Goal: Understand process/instructions: Learn how to perform a task or action

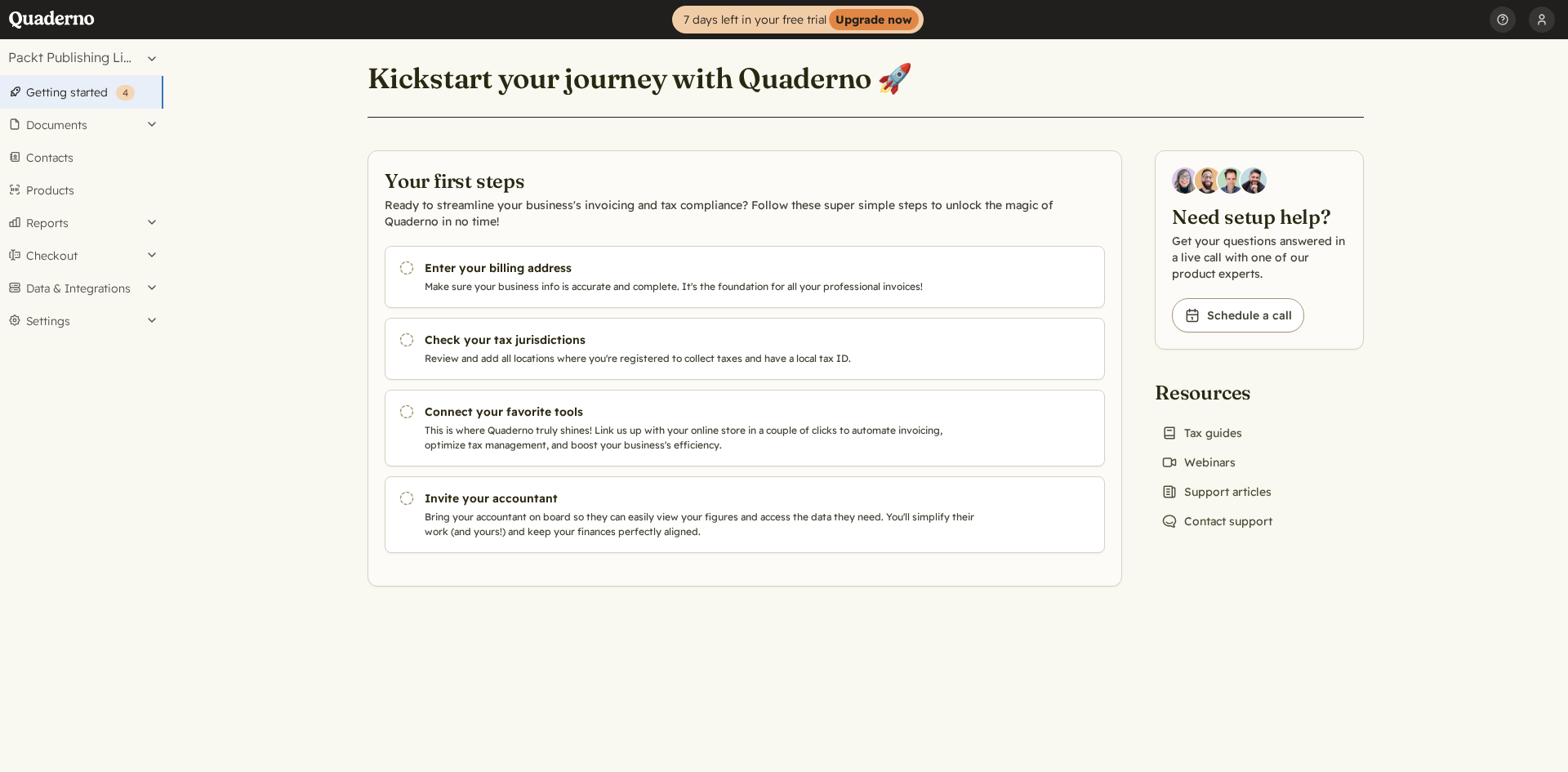
click at [85, 93] on link "Getting started ( 4 )" at bounding box center [81, 92] width 163 height 33
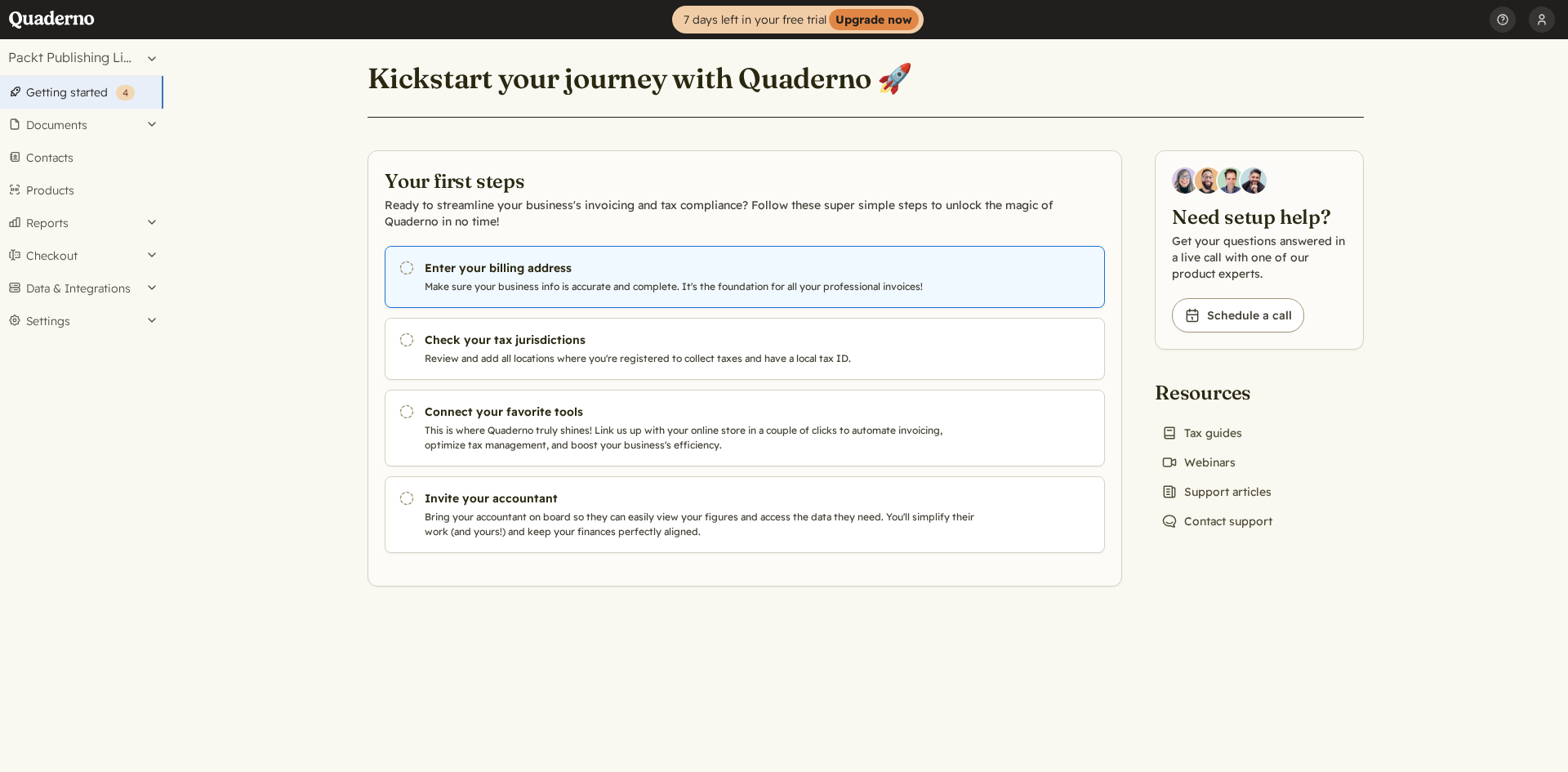
click at [555, 277] on link "Pending Enter your billing address Make sure your business info is accurate and…" at bounding box center [745, 277] width 721 height 62
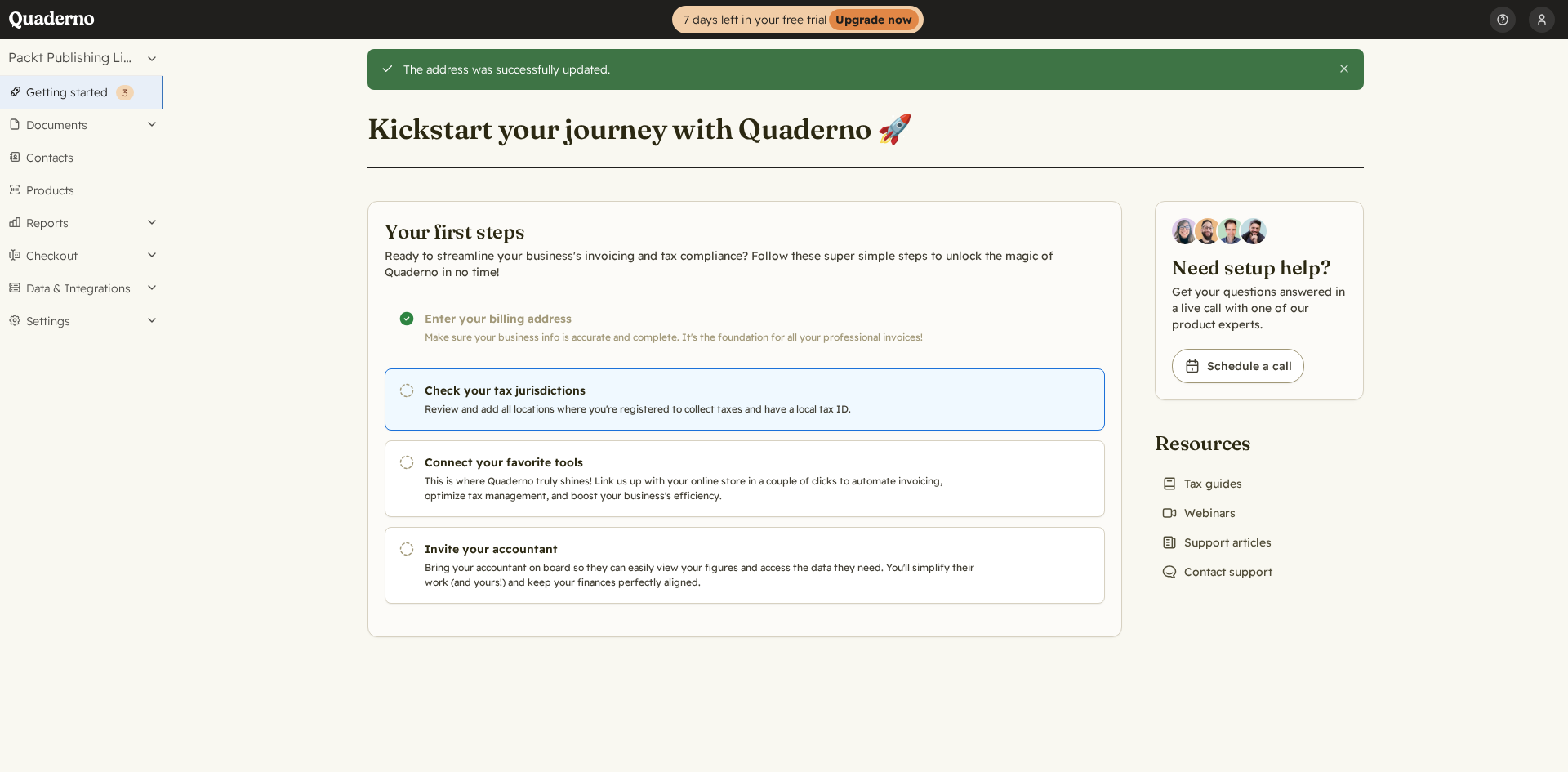
click at [599, 418] on link "Pending Check your tax jurisdictions Review and add all locations where you're …" at bounding box center [745, 399] width 721 height 62
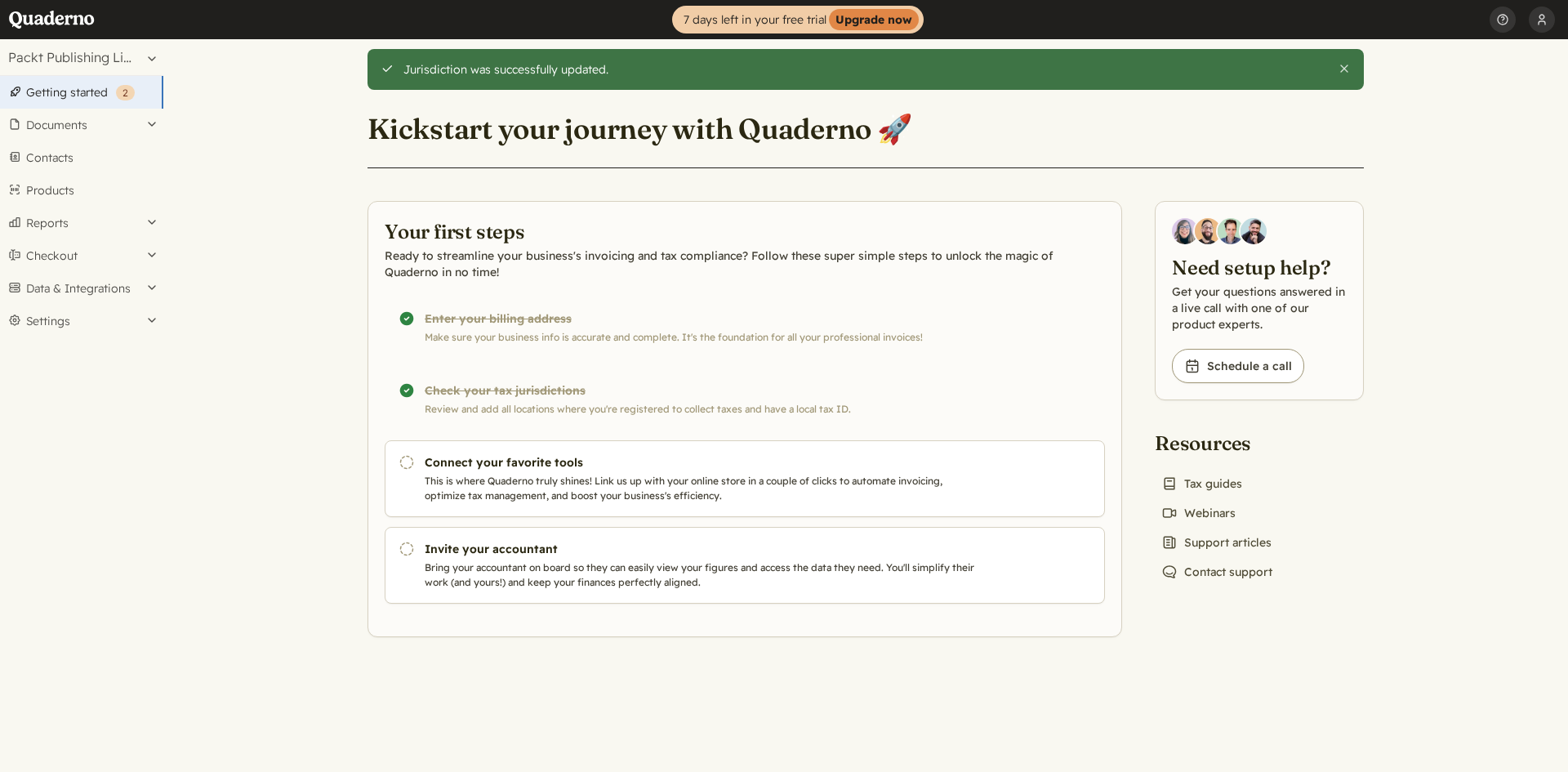
click at [513, 394] on div "Completed! Check your tax jurisdictions Review and add all locations where you'…" at bounding box center [745, 399] width 721 height 62
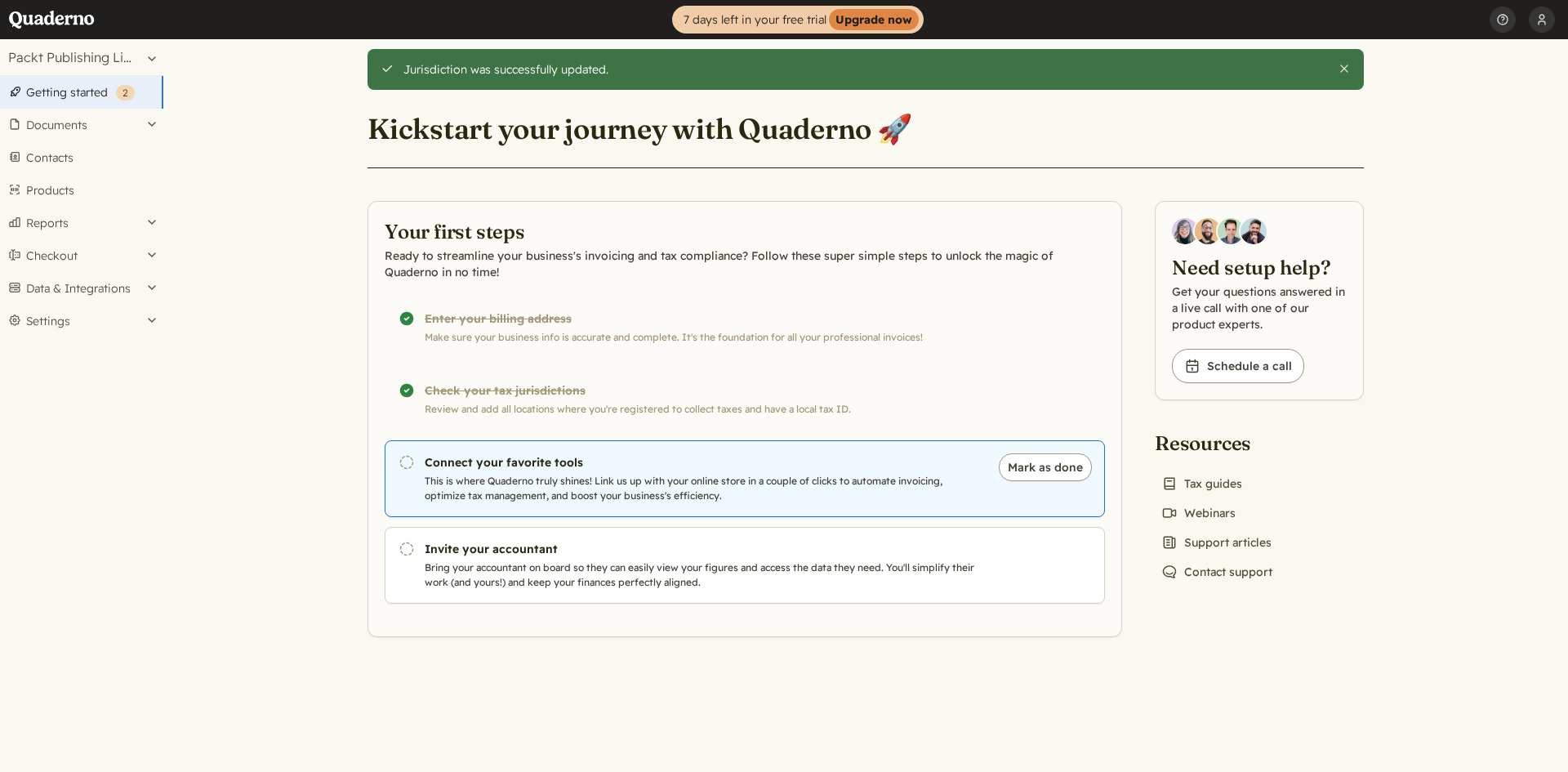
click at [500, 487] on p "This is where Quaderno truly shines! Link us up with your online store in a cou…" at bounding box center [703, 488] width 557 height 30
